Goal: Navigation & Orientation: Find specific page/section

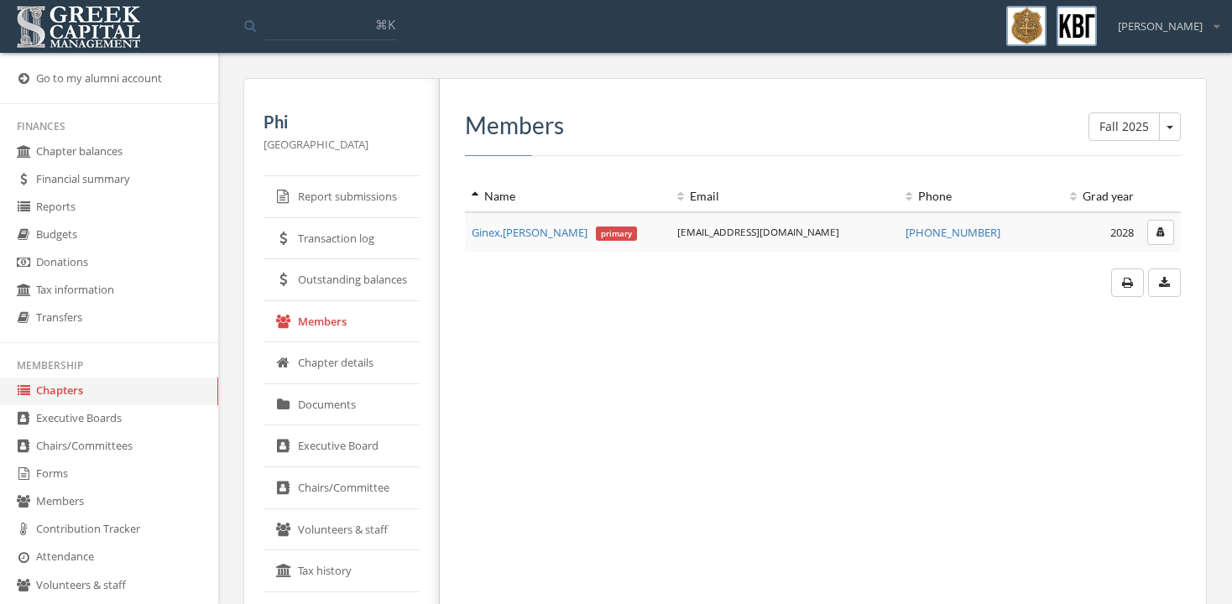
click at [65, 405] on link "Chapters" at bounding box center [109, 392] width 218 height 28
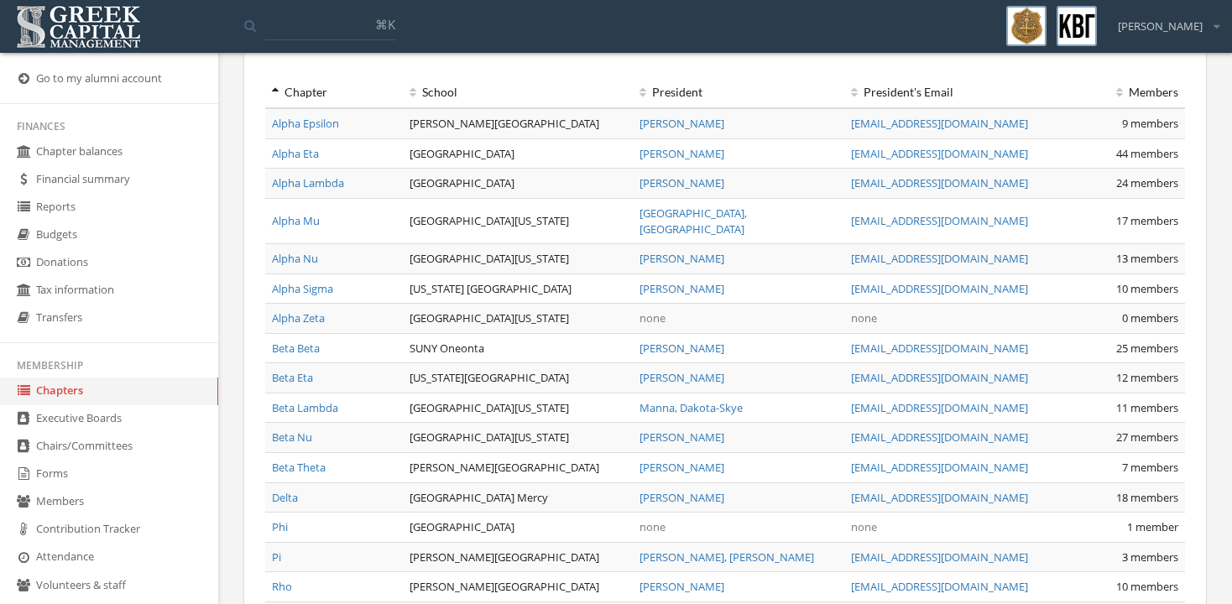
scroll to position [83, 0]
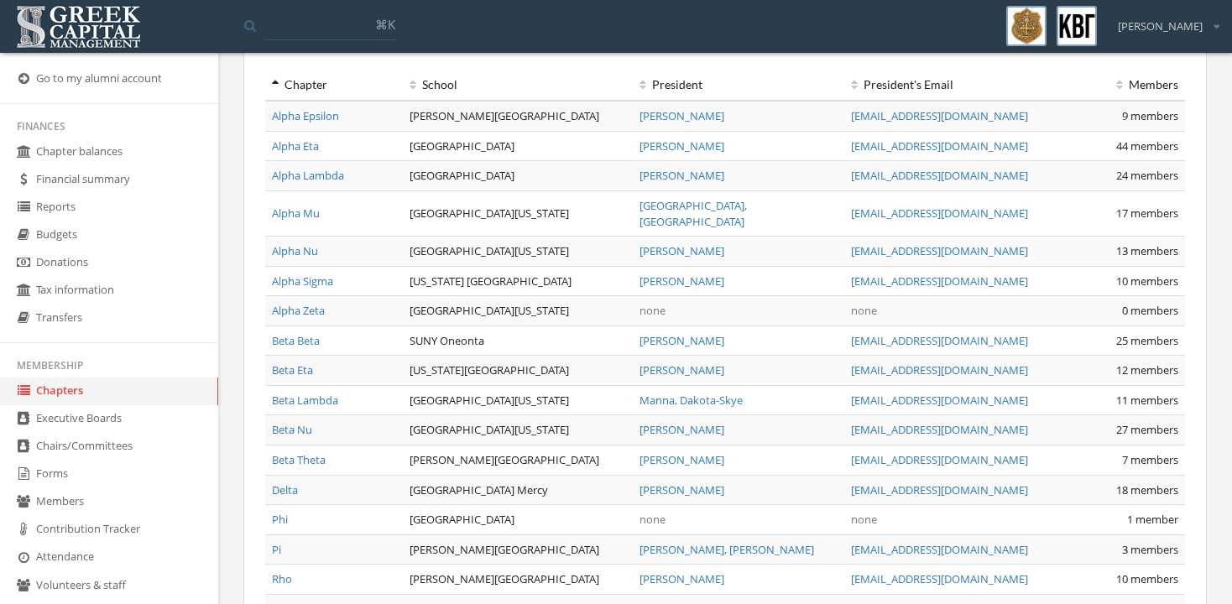
click at [315, 393] on link "Beta Lambda" at bounding box center [305, 400] width 66 height 15
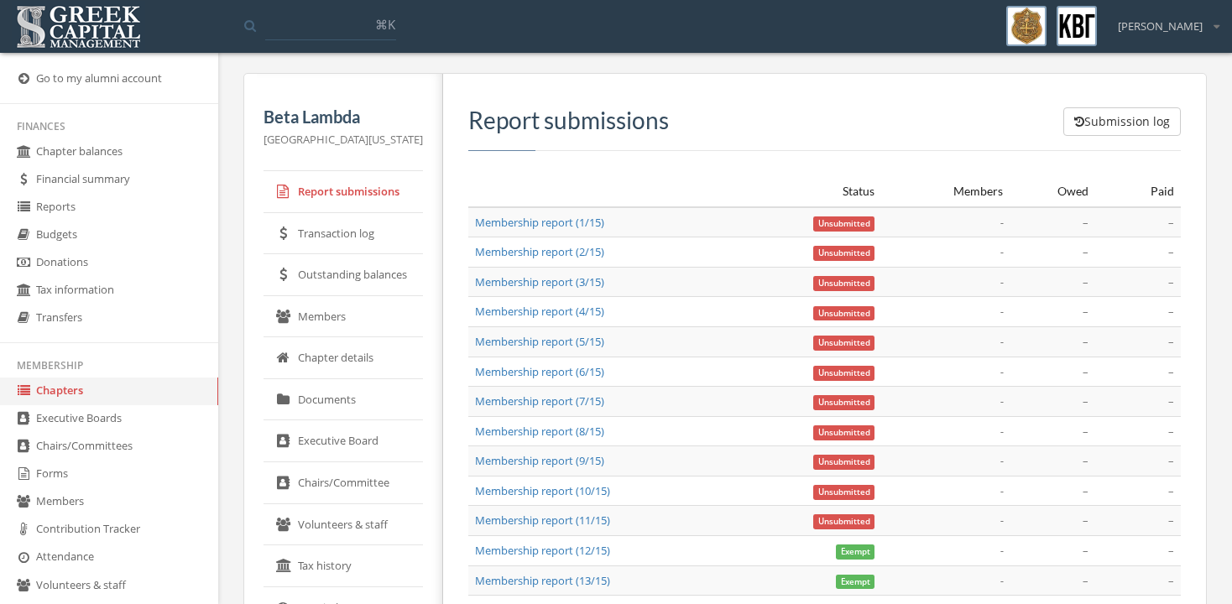
scroll to position [7, 0]
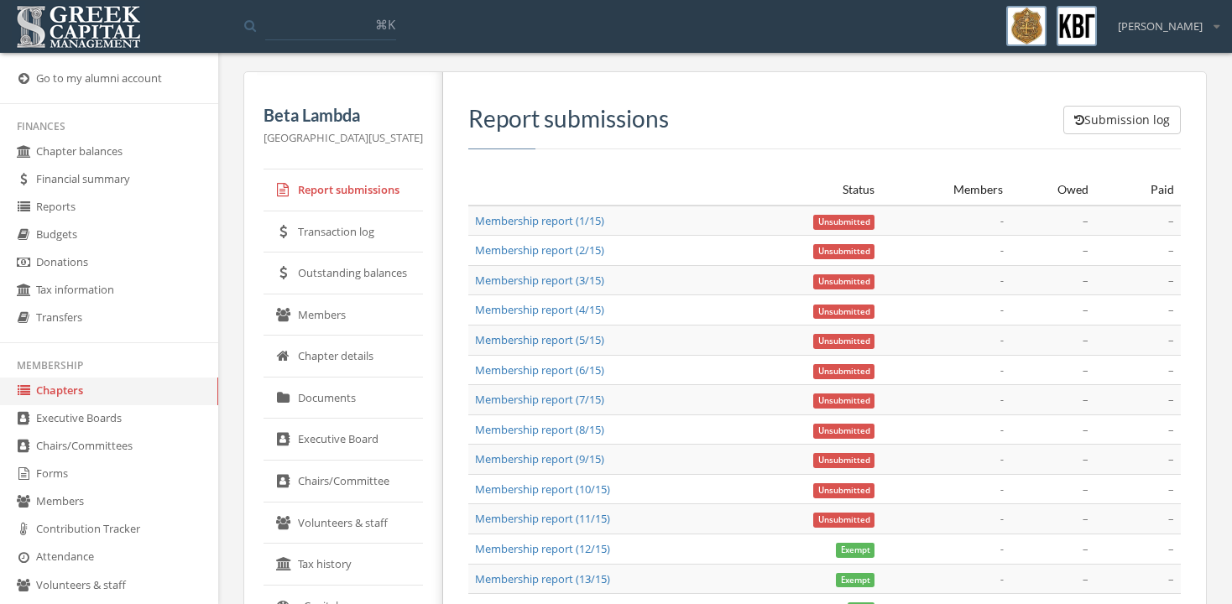
click at [330, 311] on link "Members" at bounding box center [343, 316] width 159 height 42
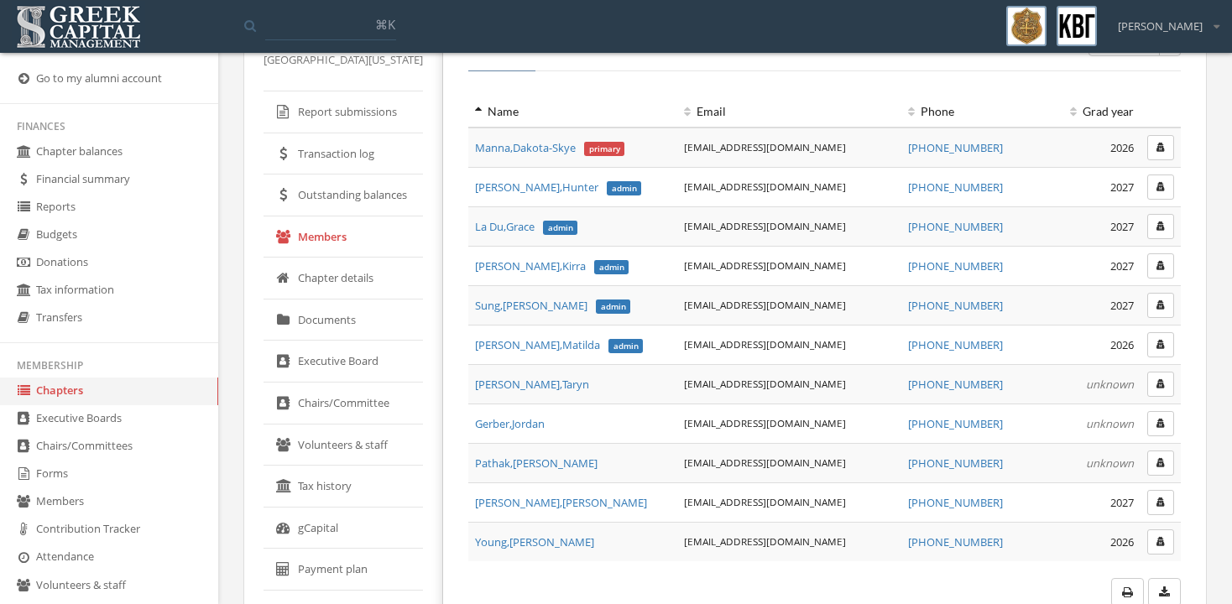
scroll to position [74, 0]
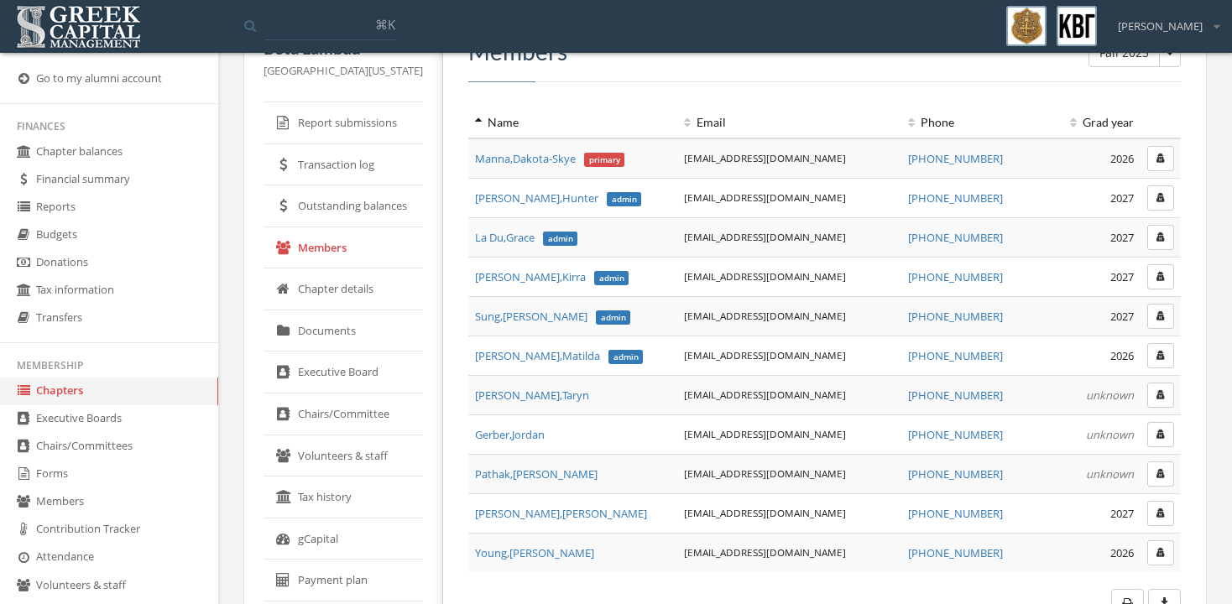
click at [67, 405] on link "Chapters" at bounding box center [109, 392] width 218 height 28
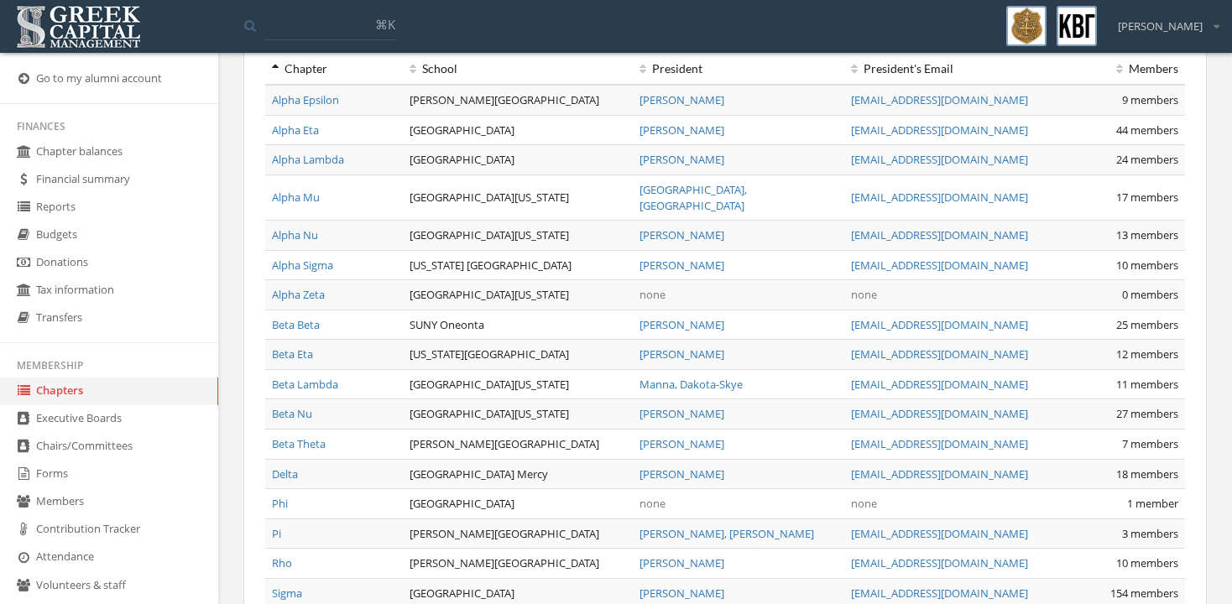
scroll to position [101, 0]
click at [287, 435] on link "Beta Theta" at bounding box center [299, 442] width 54 height 15
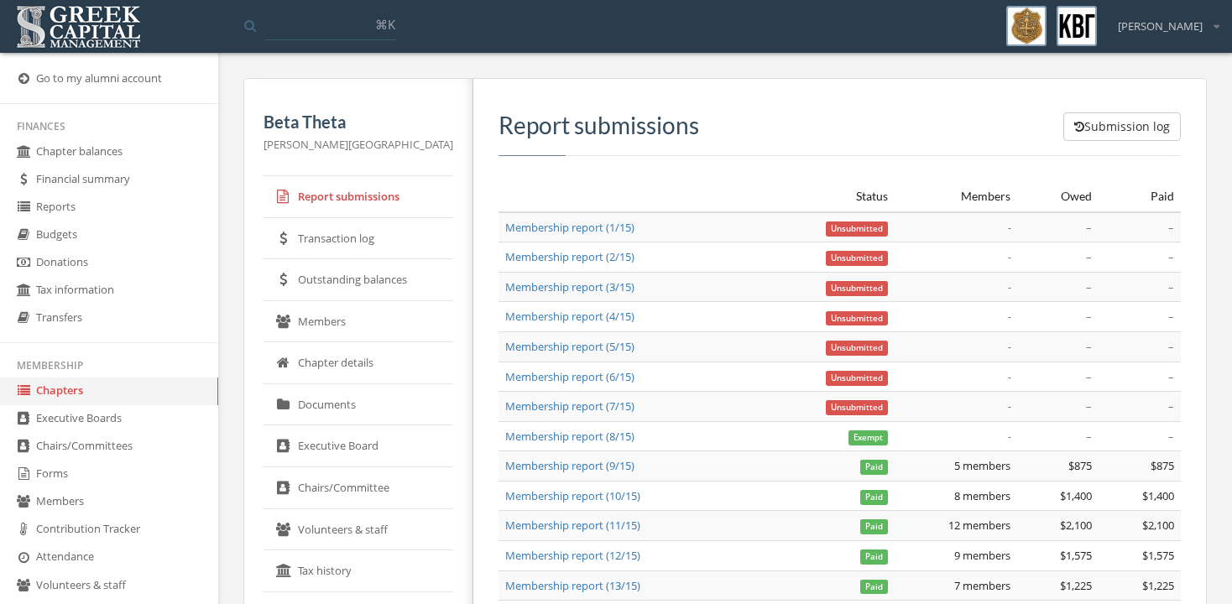
click at [71, 404] on link "Chapters" at bounding box center [109, 392] width 218 height 28
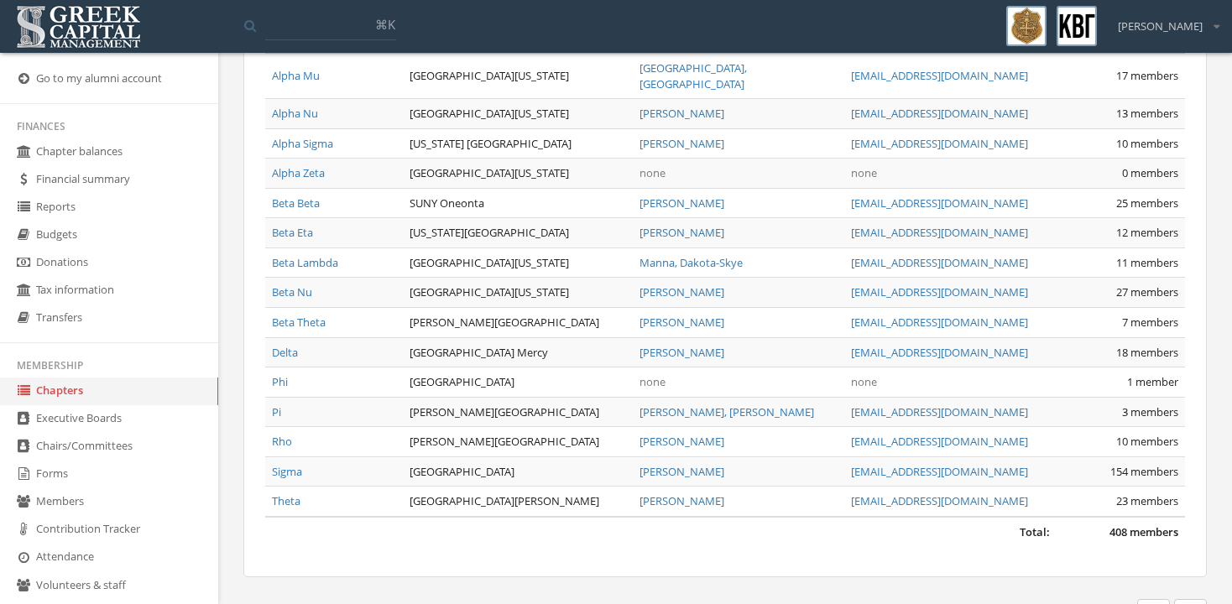
scroll to position [222, 0]
click at [278, 404] on link "Pi" at bounding box center [276, 411] width 9 height 15
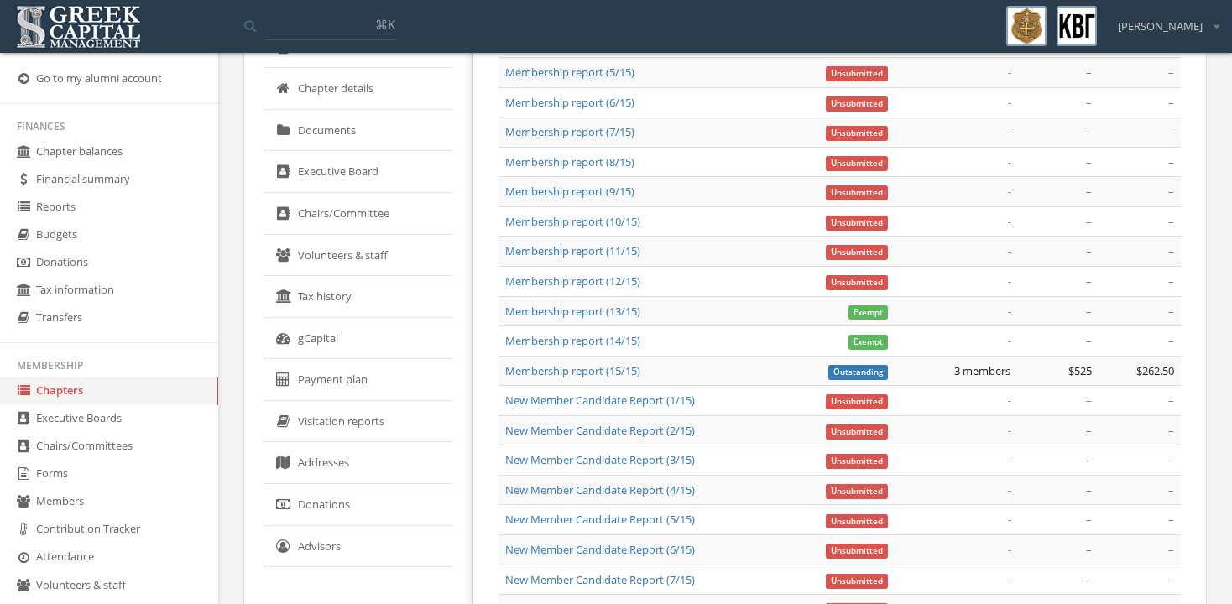
scroll to position [278, 0]
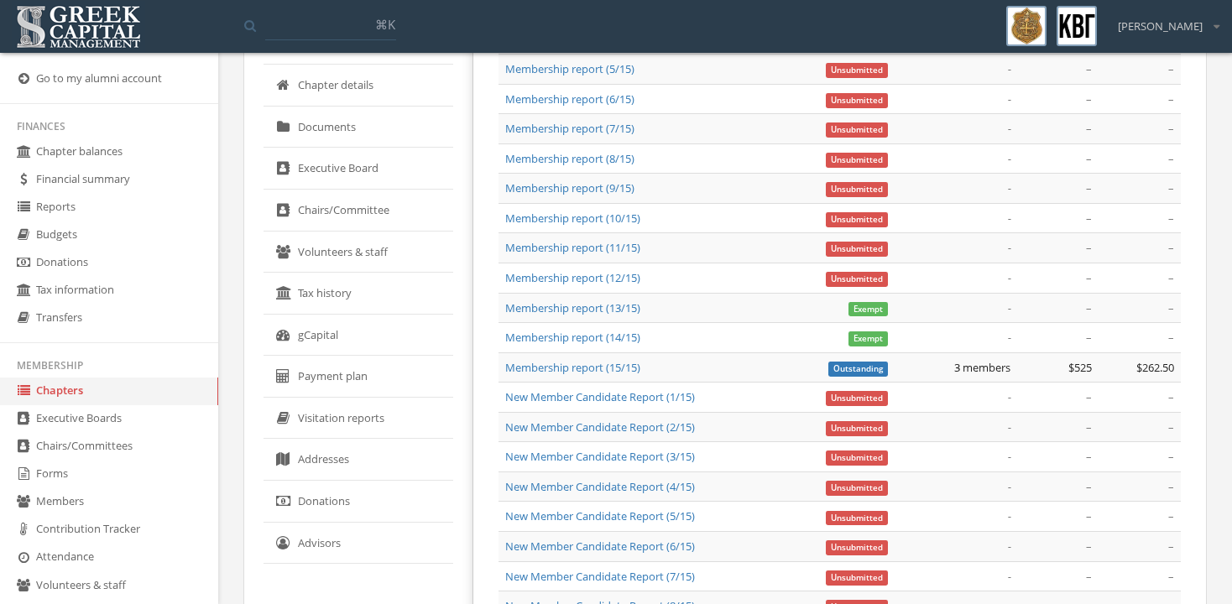
click at [61, 405] on link "Chapters" at bounding box center [109, 392] width 218 height 28
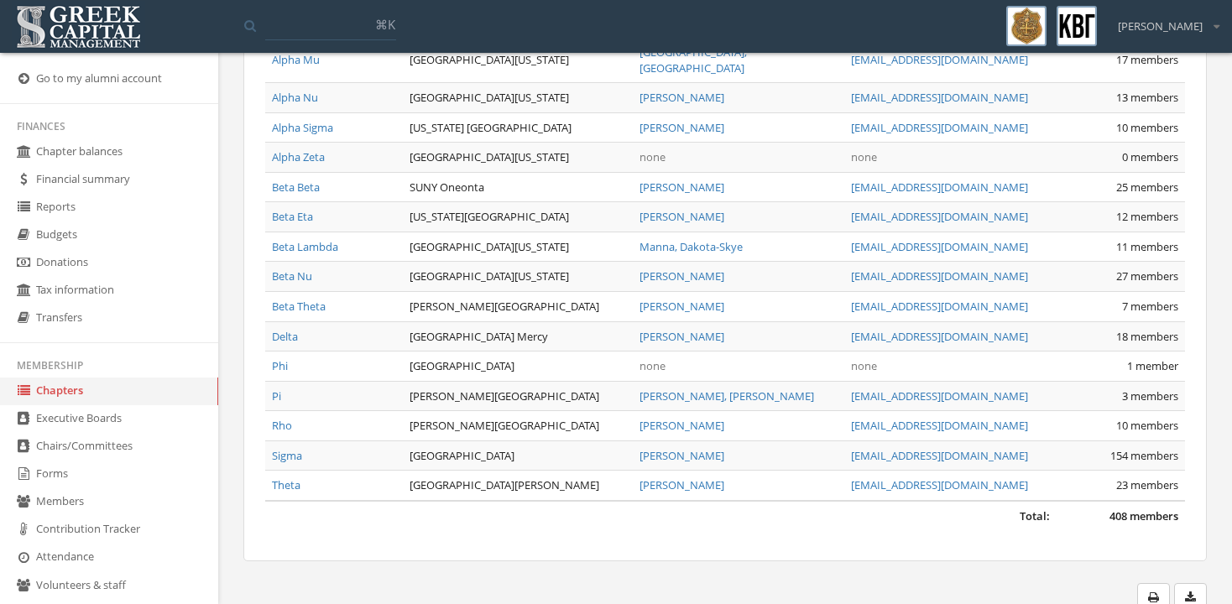
scroll to position [236, 0]
click at [279, 419] on link "Rho" at bounding box center [282, 426] width 20 height 15
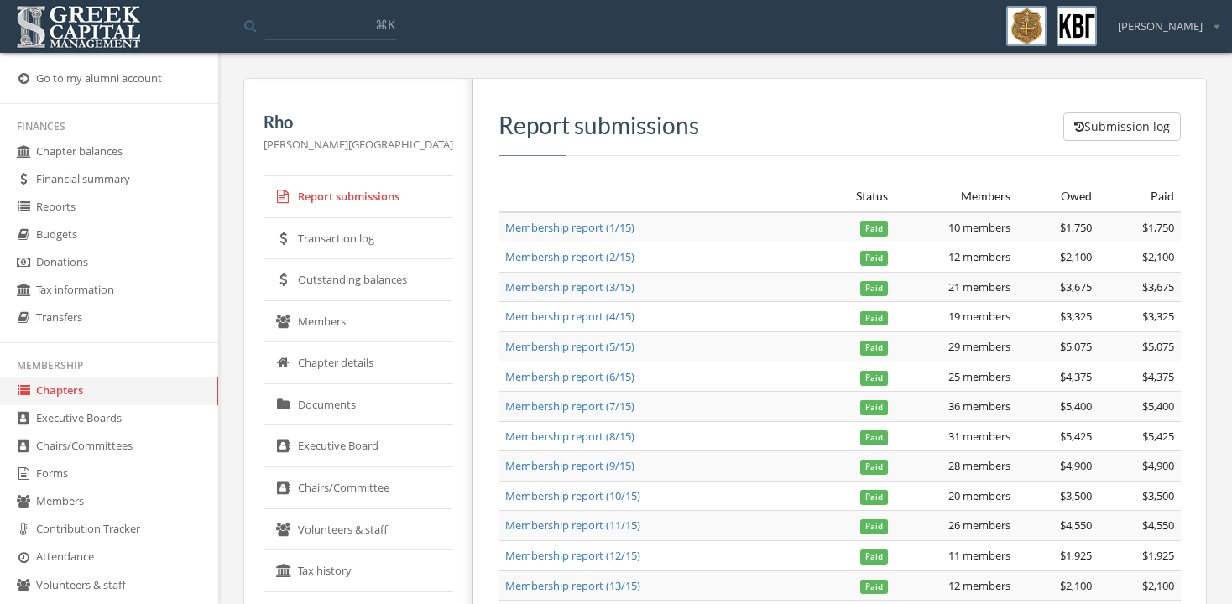
click at [328, 318] on link "Members" at bounding box center [359, 322] width 190 height 42
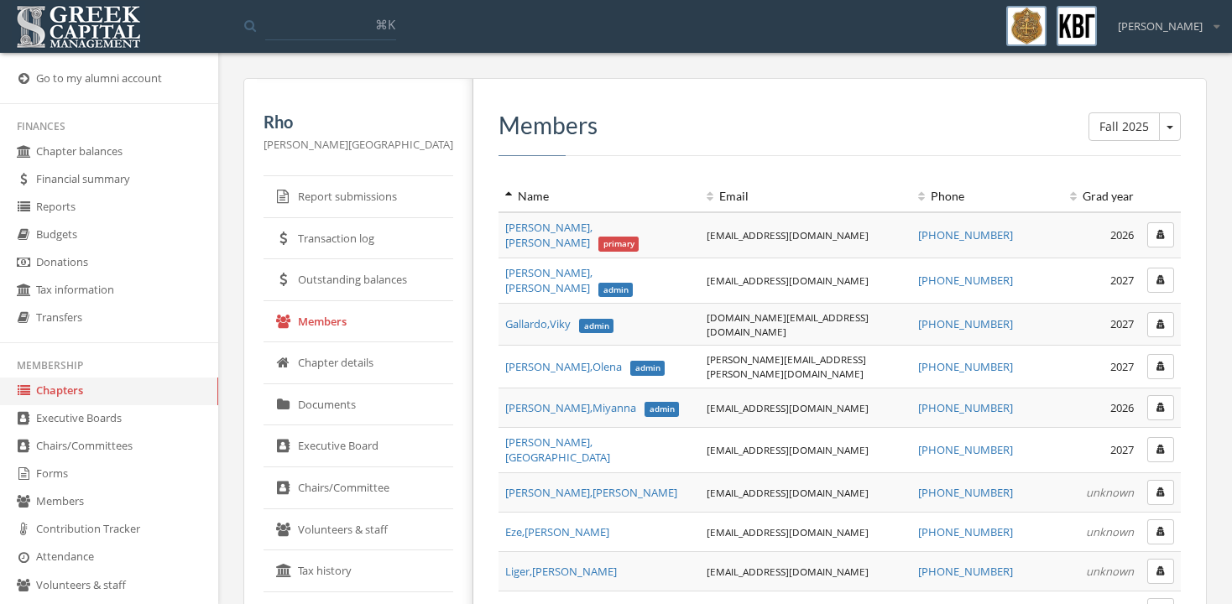
click at [83, 28] on img at bounding box center [78, 27] width 133 height 52
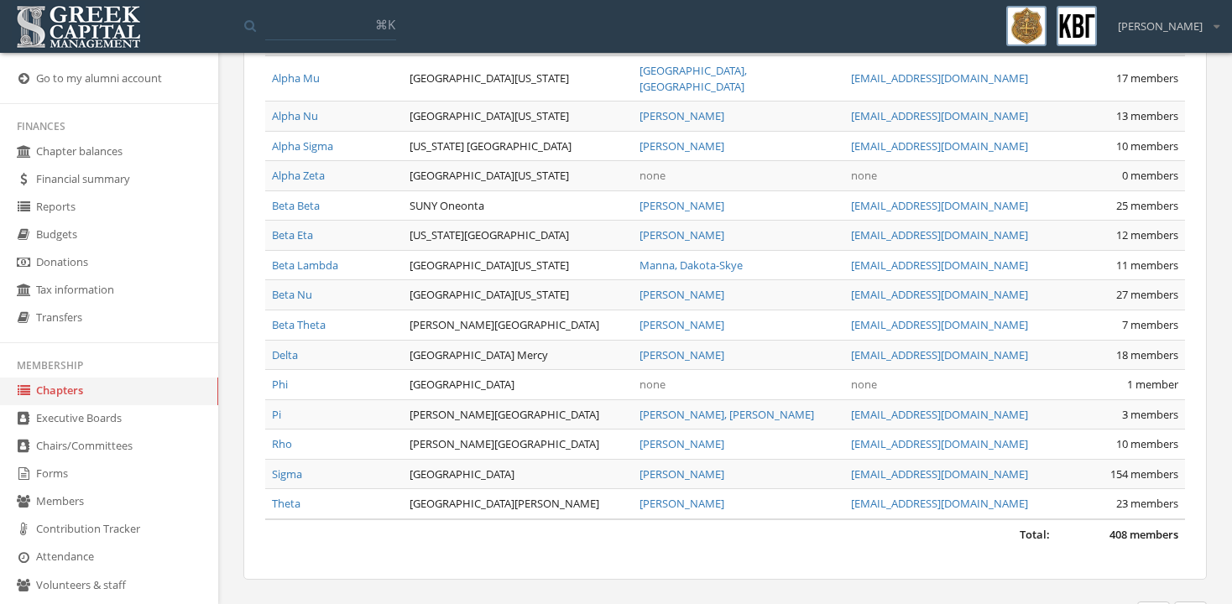
scroll to position [220, 0]
click at [285, 494] on link "Theta" at bounding box center [286, 501] width 29 height 15
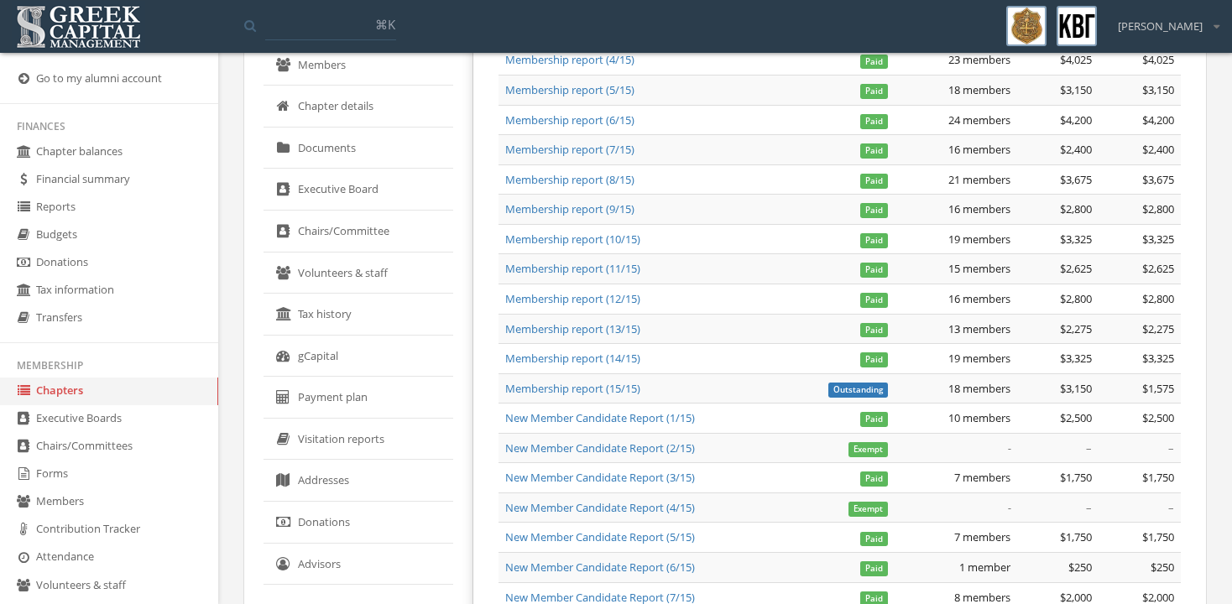
scroll to position [77, 0]
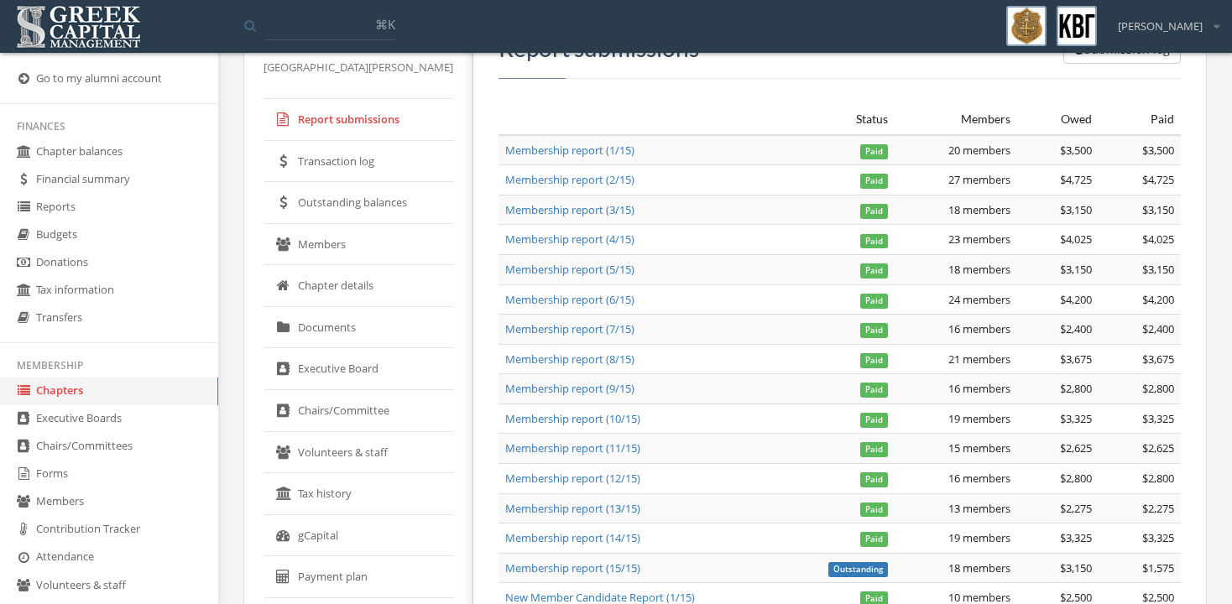
click at [332, 243] on link "Members" at bounding box center [359, 245] width 190 height 42
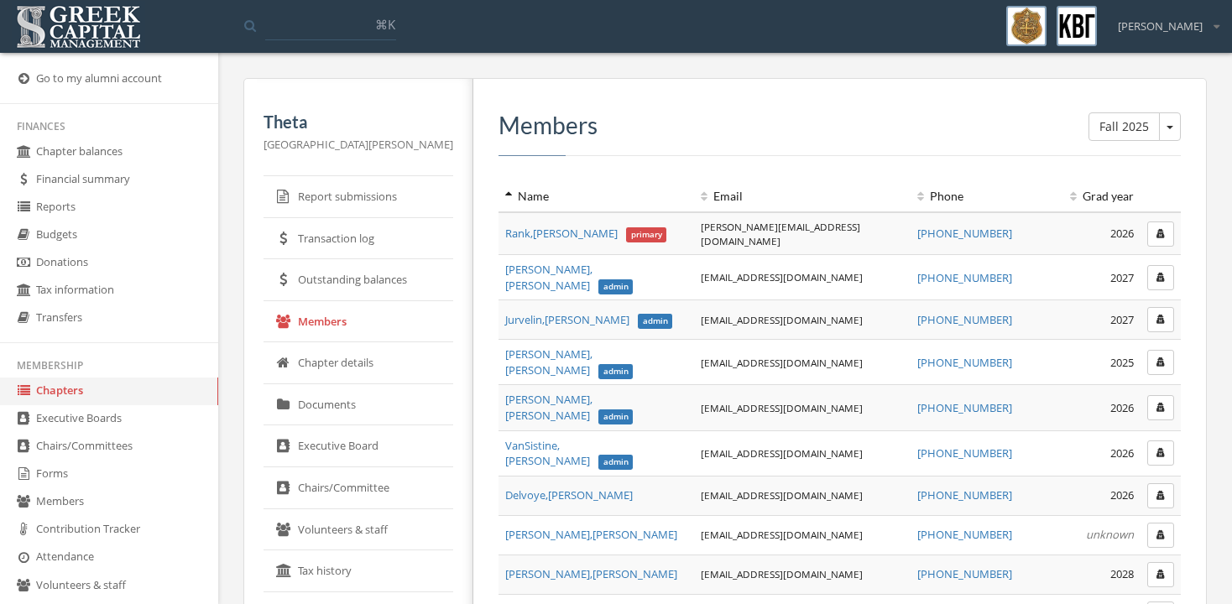
click at [65, 214] on link "Reports" at bounding box center [109, 208] width 218 height 28
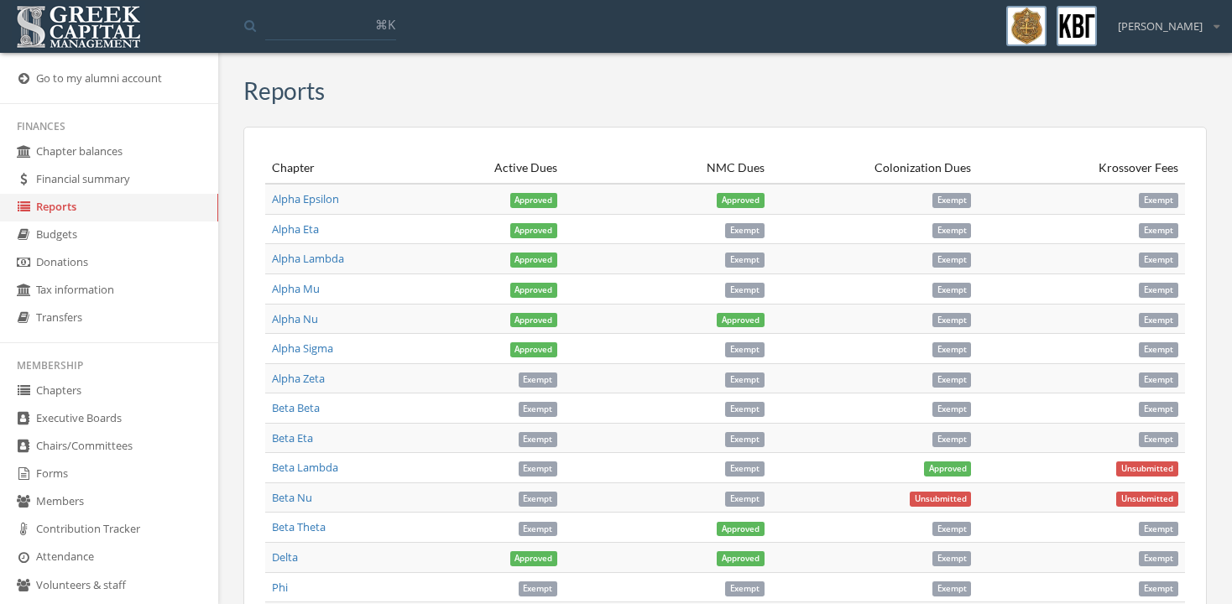
click at [110, 461] on link "Chairs/Committees" at bounding box center [109, 447] width 218 height 28
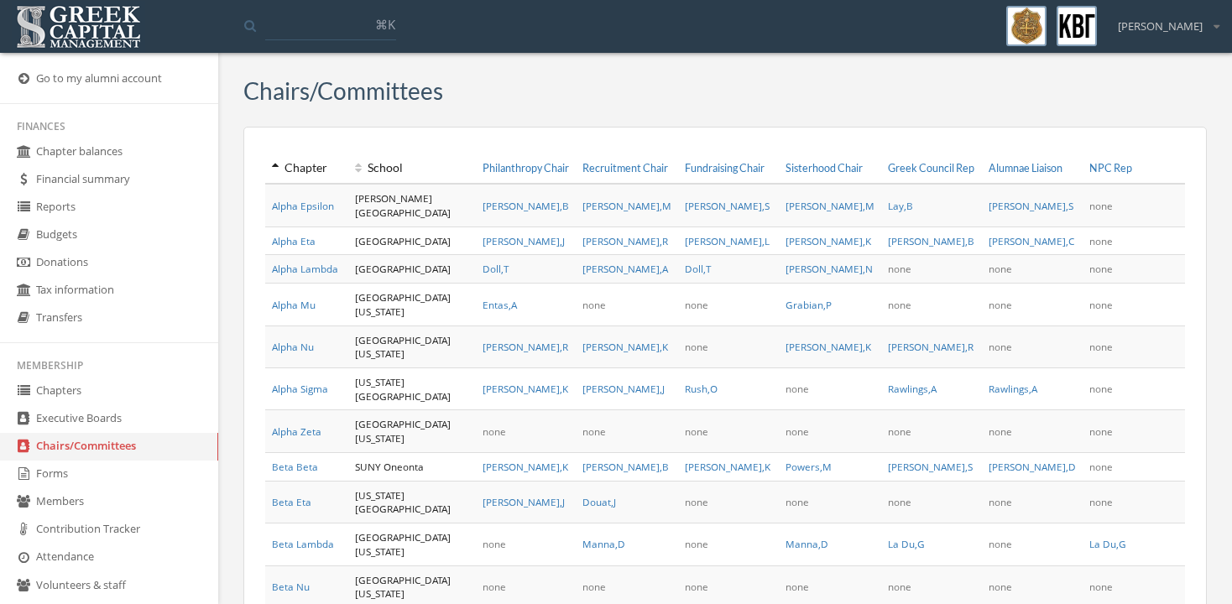
click at [64, 401] on link "Chapters" at bounding box center [109, 392] width 218 height 28
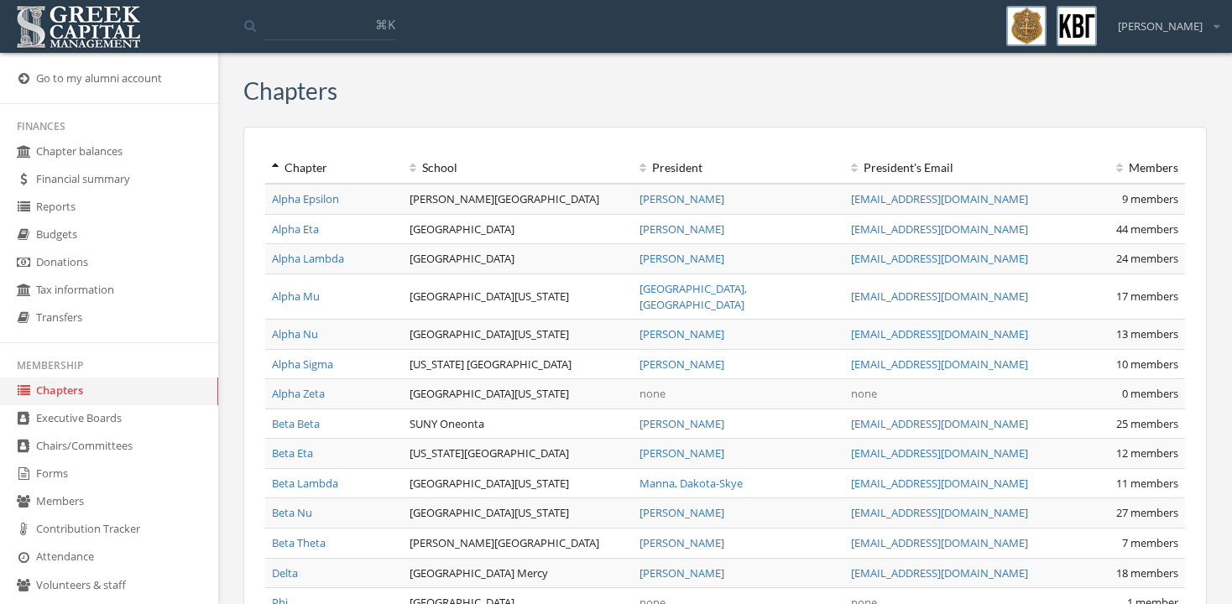
click at [321, 202] on link "Alpha Epsilon" at bounding box center [305, 198] width 67 height 15
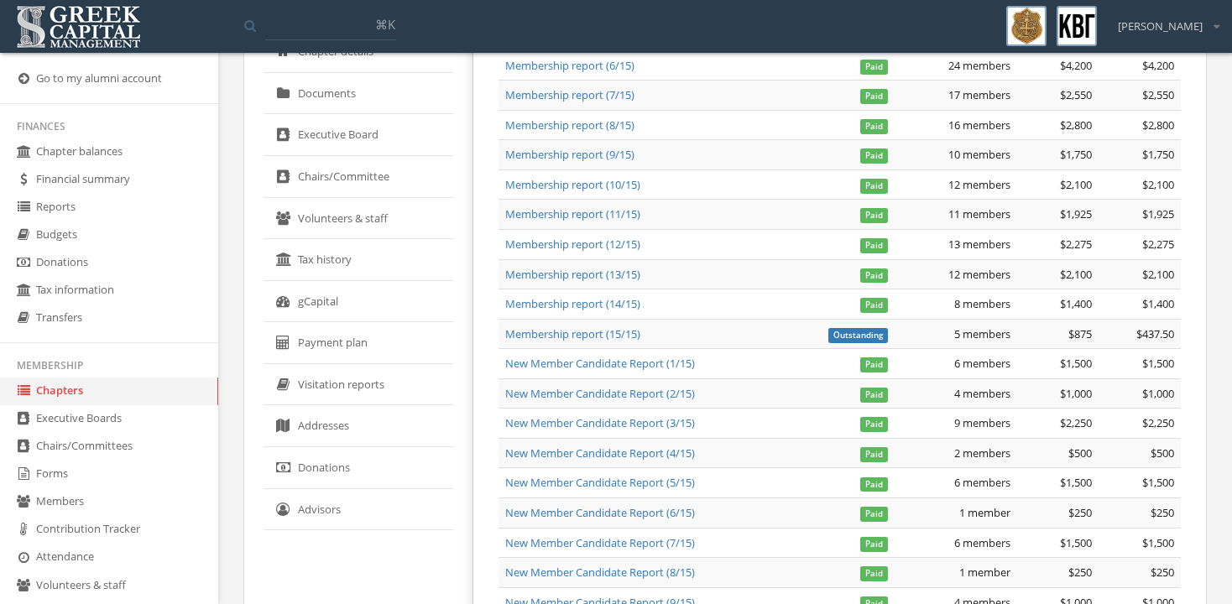
scroll to position [160, 0]
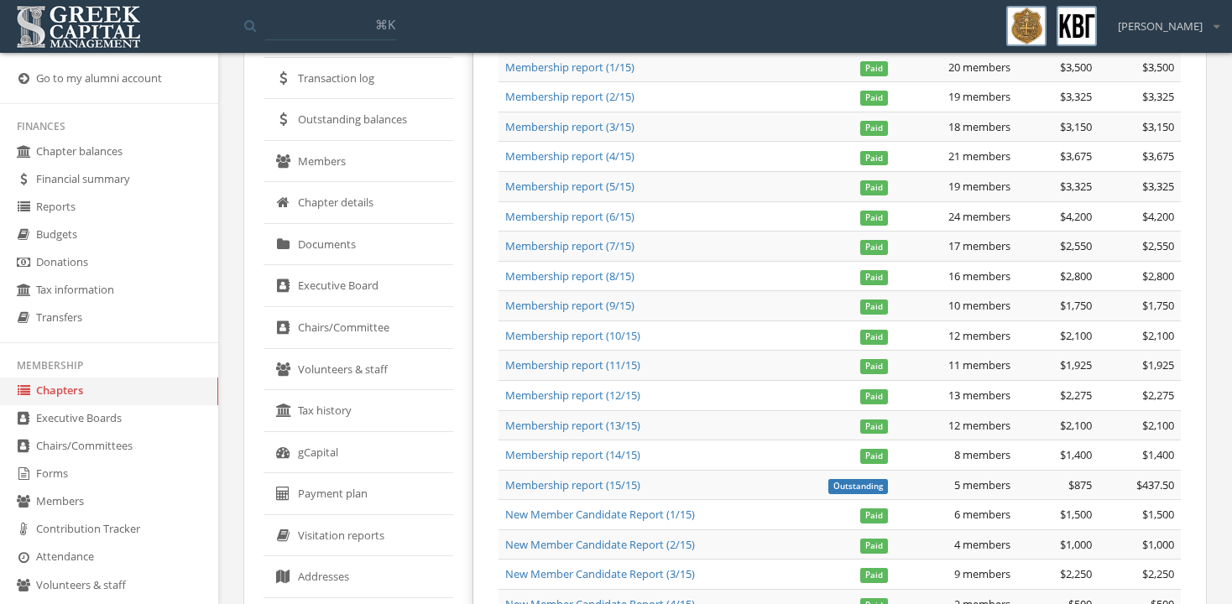
click at [78, 405] on link "Chapters" at bounding box center [109, 392] width 218 height 28
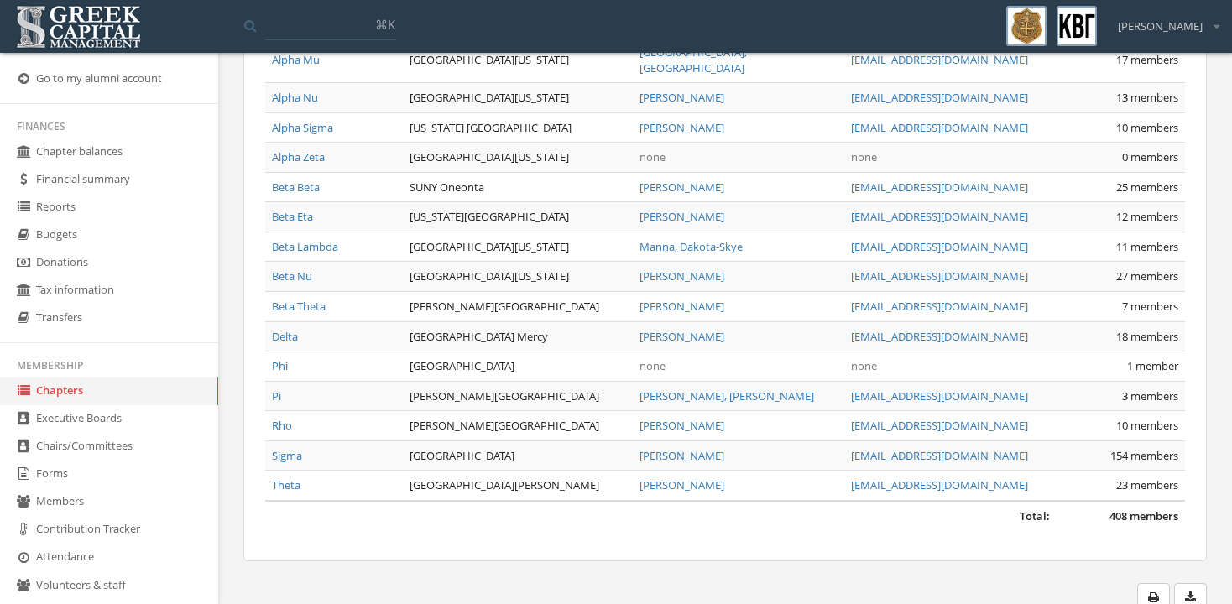
scroll to position [236, 0]
click at [289, 478] on link "Theta" at bounding box center [286, 485] width 29 height 15
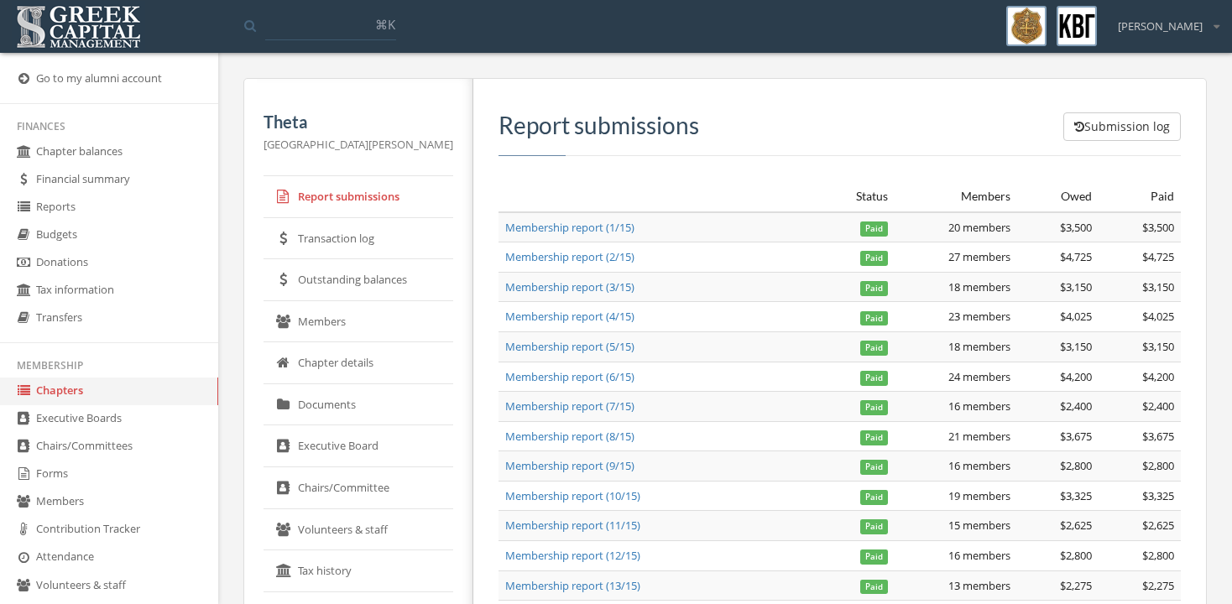
click at [52, 405] on link "Chapters" at bounding box center [109, 392] width 218 height 28
